Goal: Task Accomplishment & Management: Manage account settings

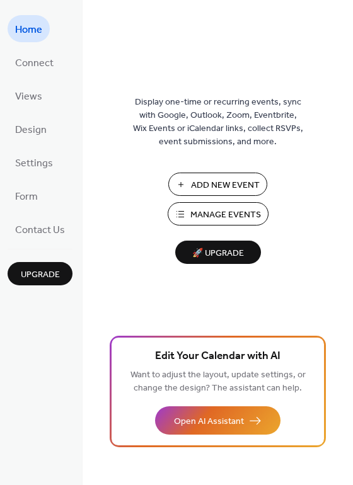
click at [208, 214] on span "Manage Events" at bounding box center [225, 214] width 71 height 13
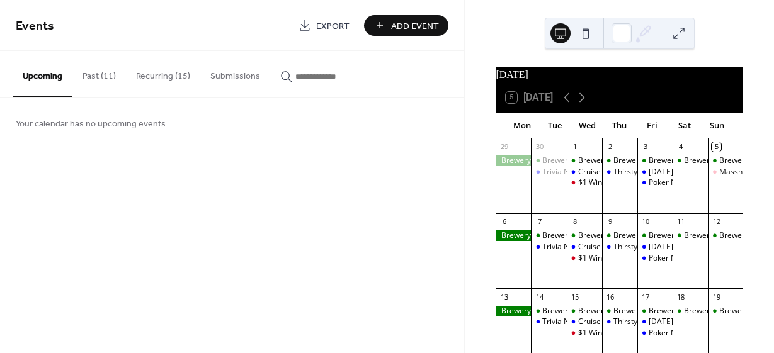
click at [168, 88] on button "Recurring (15)" at bounding box center [163, 73] width 74 height 45
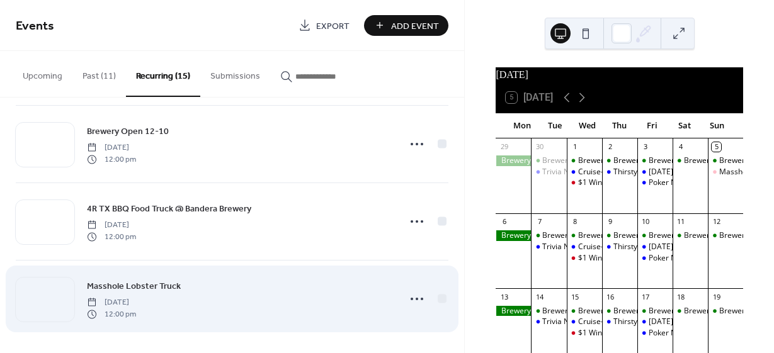
scroll to position [943, 0]
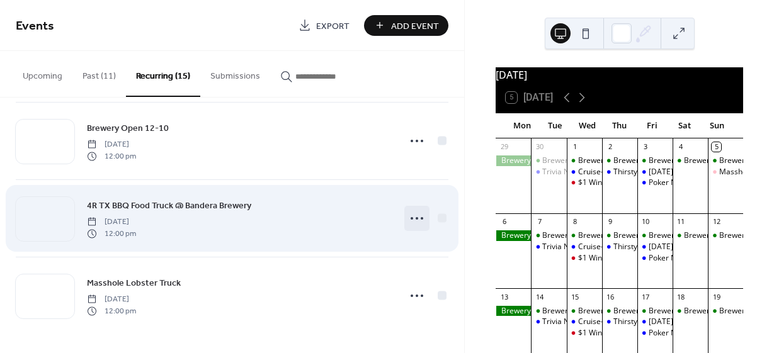
click at [414, 220] on icon at bounding box center [417, 218] width 20 height 20
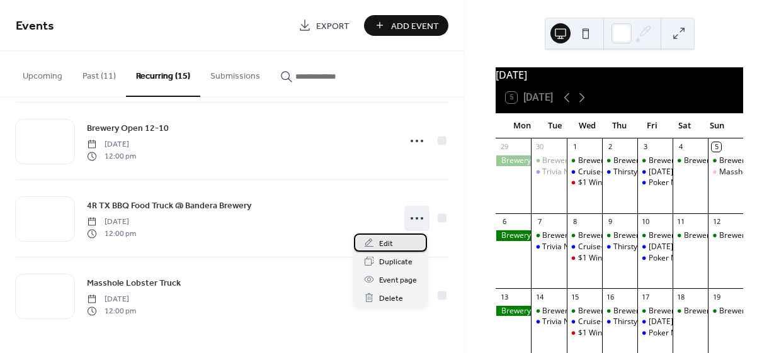
click at [394, 247] on div "Edit" at bounding box center [390, 243] width 73 height 18
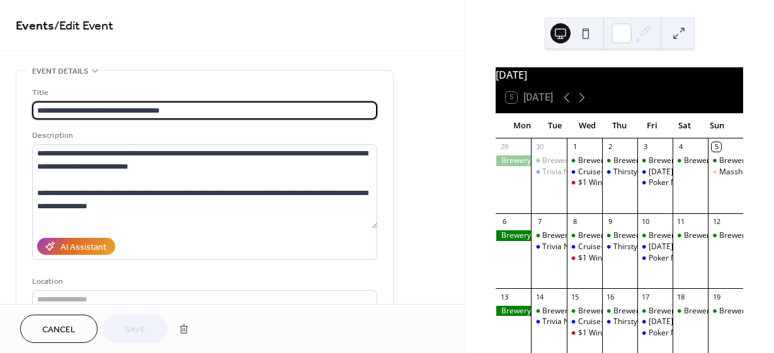
type input "**********"
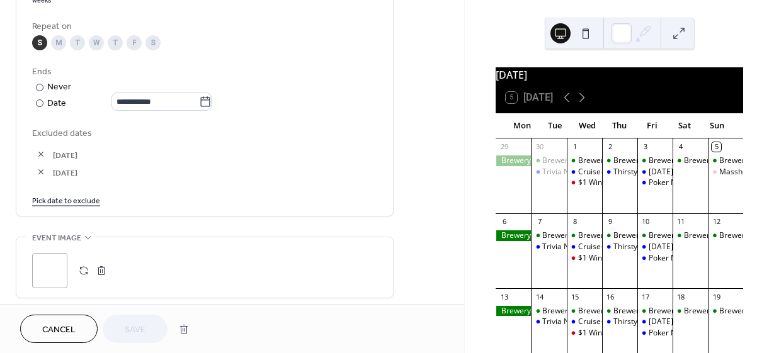
scroll to position [798, 0]
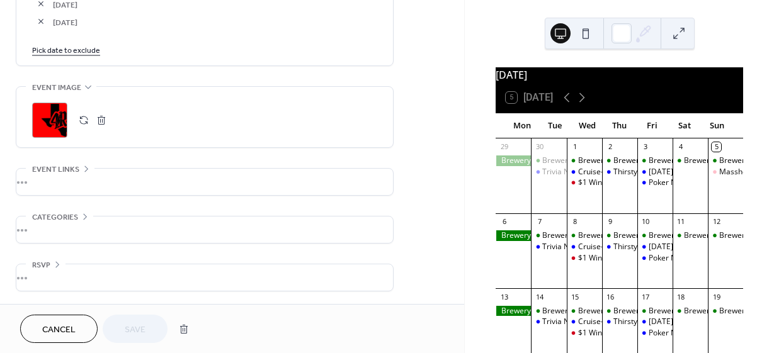
click at [65, 320] on button "Cancel" at bounding box center [58, 329] width 77 height 28
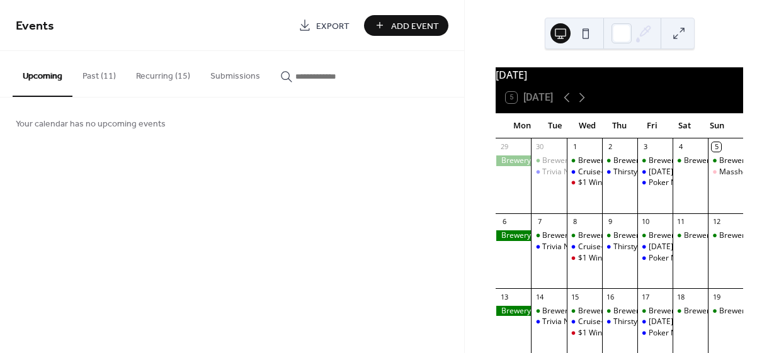
click at [156, 79] on button "Recurring (15)" at bounding box center [163, 73] width 74 height 45
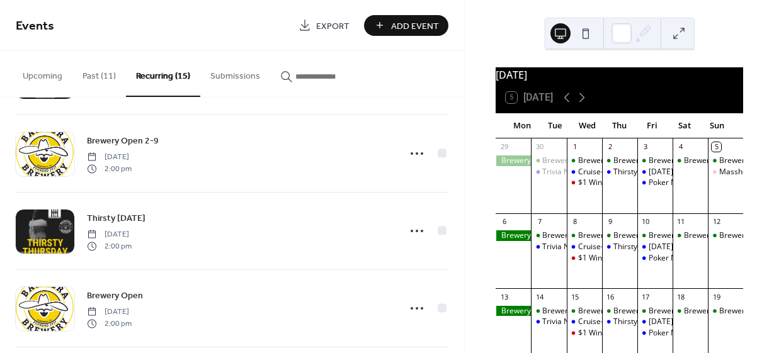
scroll to position [943, 0]
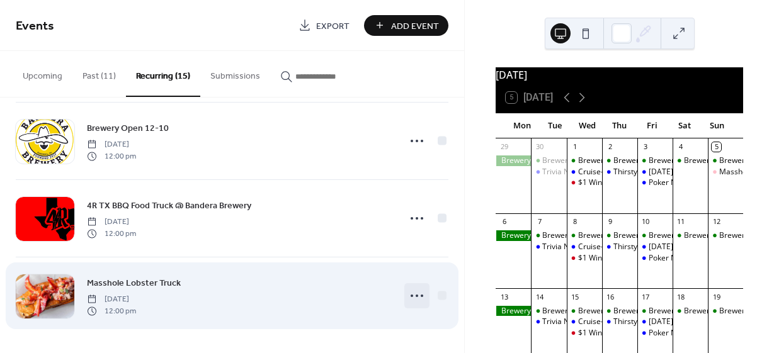
click at [416, 288] on icon at bounding box center [417, 296] width 20 height 20
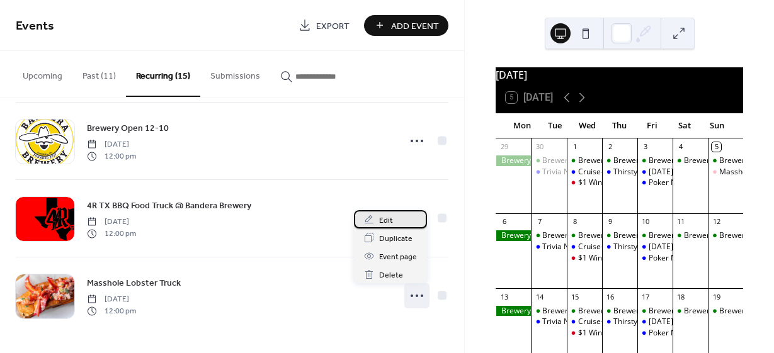
click at [397, 224] on div "Edit" at bounding box center [390, 219] width 73 height 18
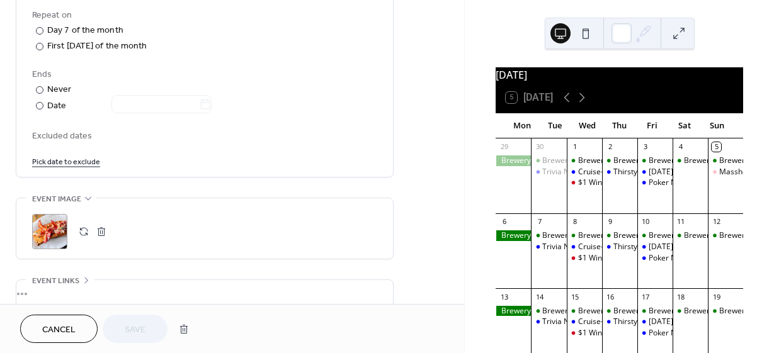
scroll to position [665, 0]
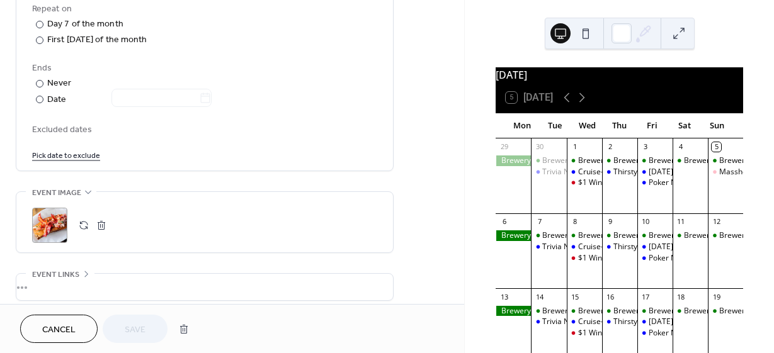
click at [66, 157] on link "Pick date to exclude" at bounding box center [66, 154] width 68 height 13
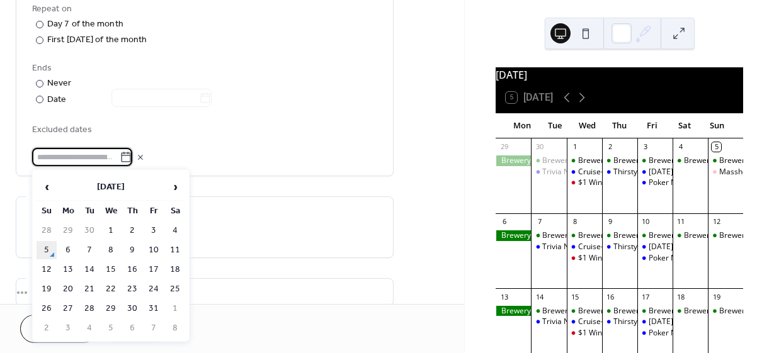
click at [49, 250] on td "5" at bounding box center [47, 250] width 20 height 18
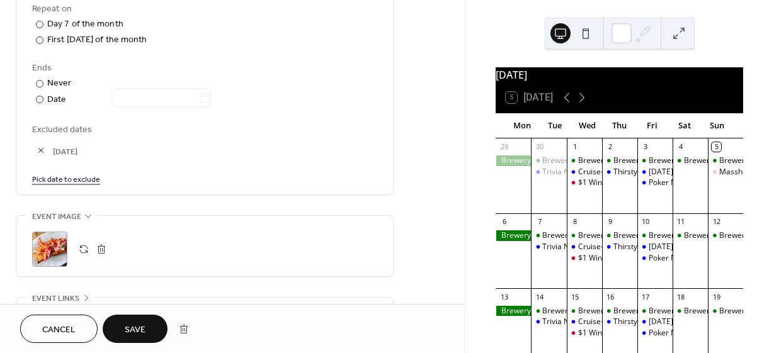
click at [154, 326] on button "Save" at bounding box center [135, 329] width 65 height 28
